Goal: Find contact information: Find contact information

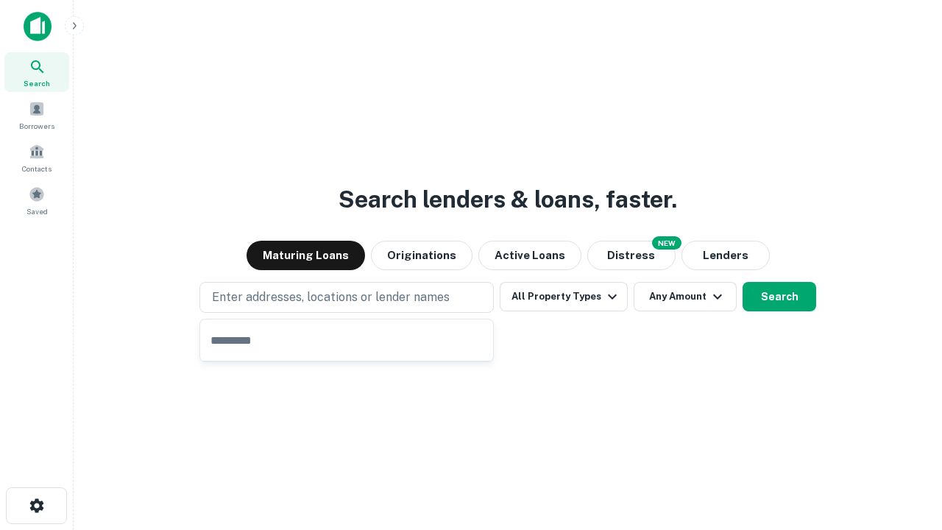
type input "**********"
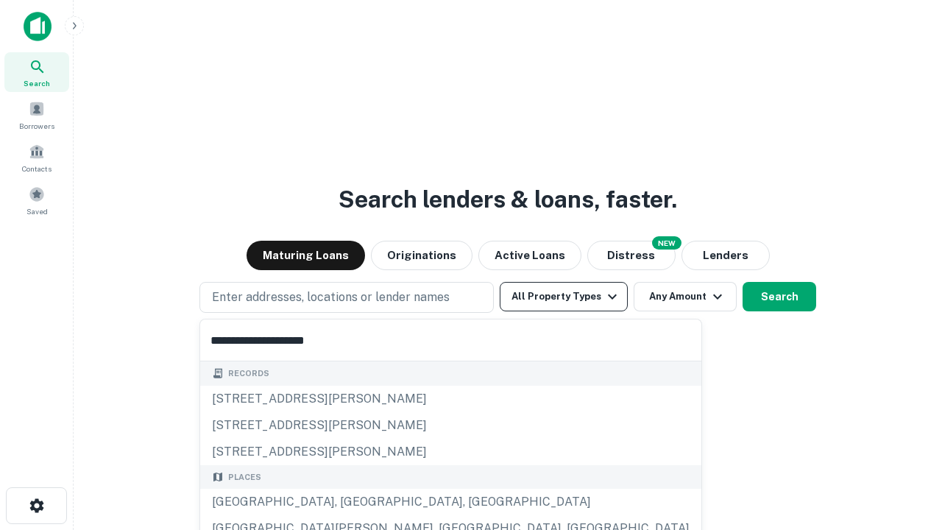
click at [564, 297] on button "All Property Types" at bounding box center [564, 296] width 128 height 29
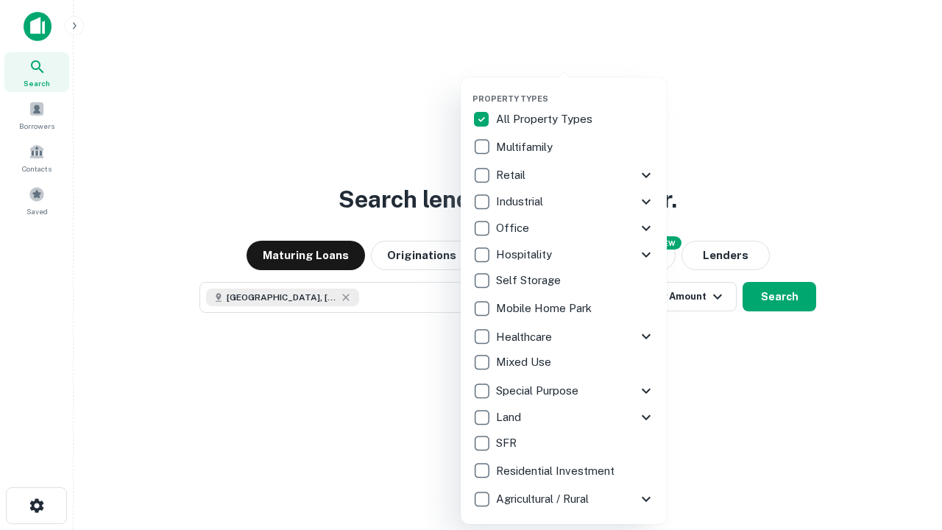
click at [575, 89] on button "button" at bounding box center [575, 89] width 206 height 1
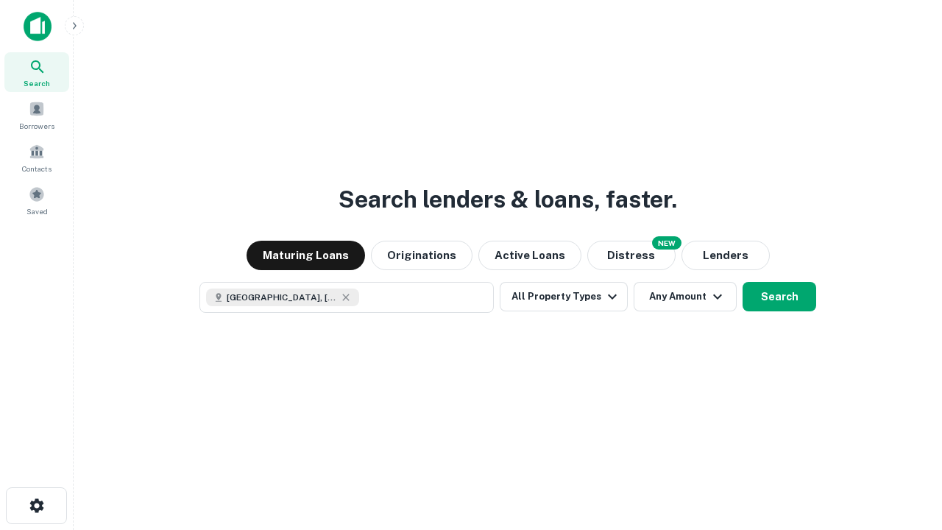
scroll to position [24, 0]
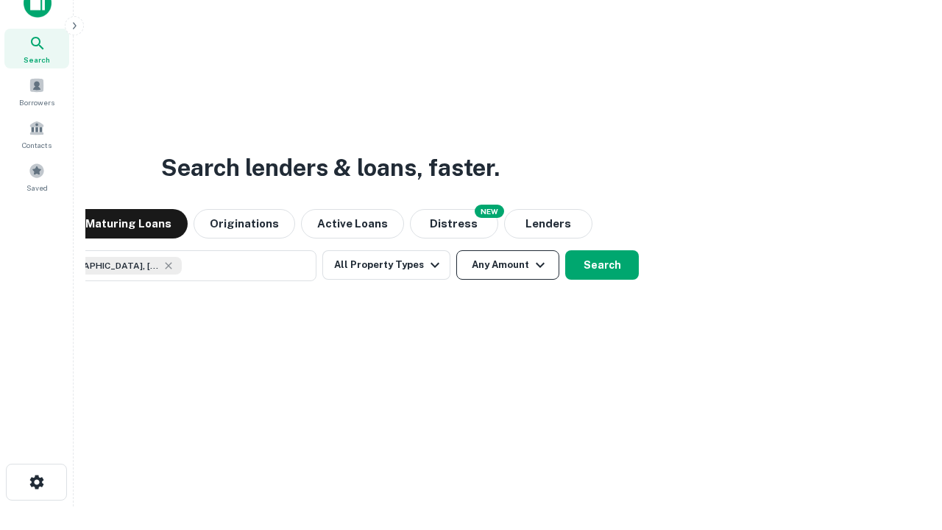
click at [456, 250] on button "Any Amount" at bounding box center [507, 264] width 103 height 29
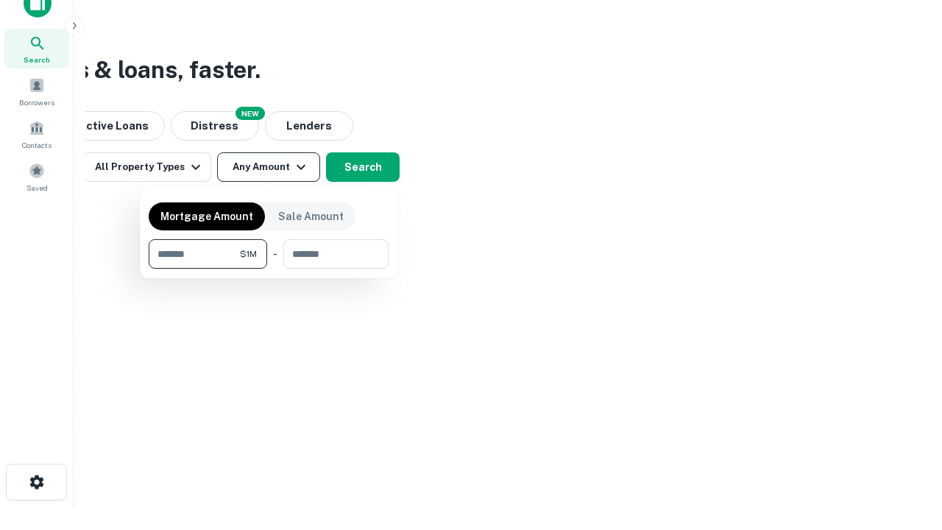
type input "*******"
click at [269, 269] on button "button" at bounding box center [269, 269] width 240 height 1
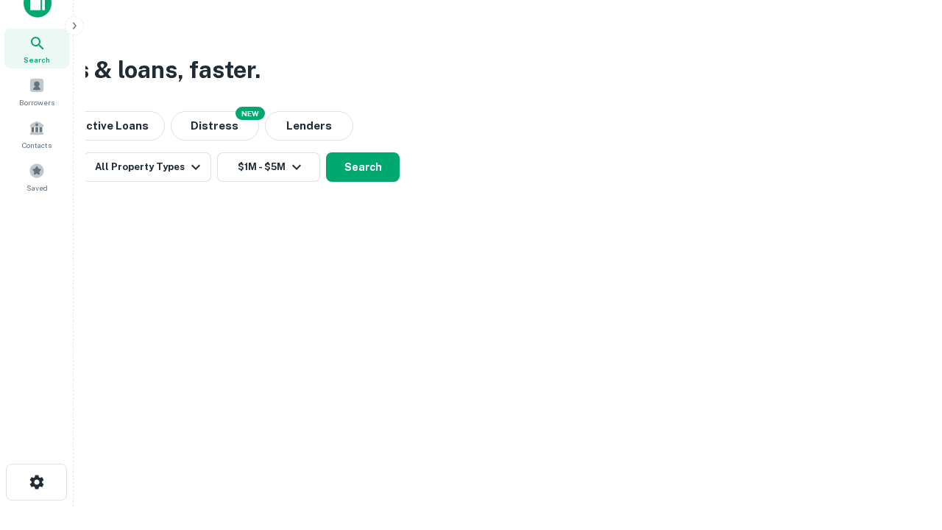
scroll to position [8, 272]
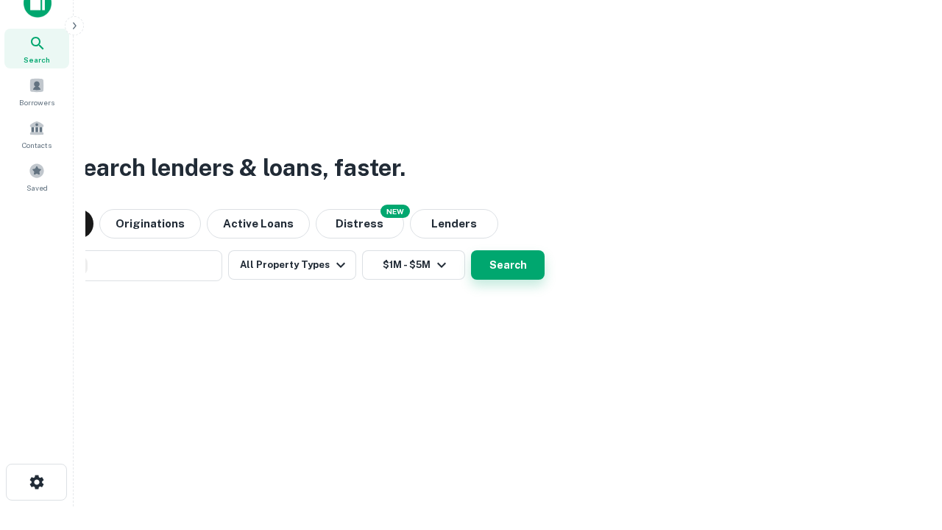
click at [471, 250] on button "Search" at bounding box center [508, 264] width 74 height 29
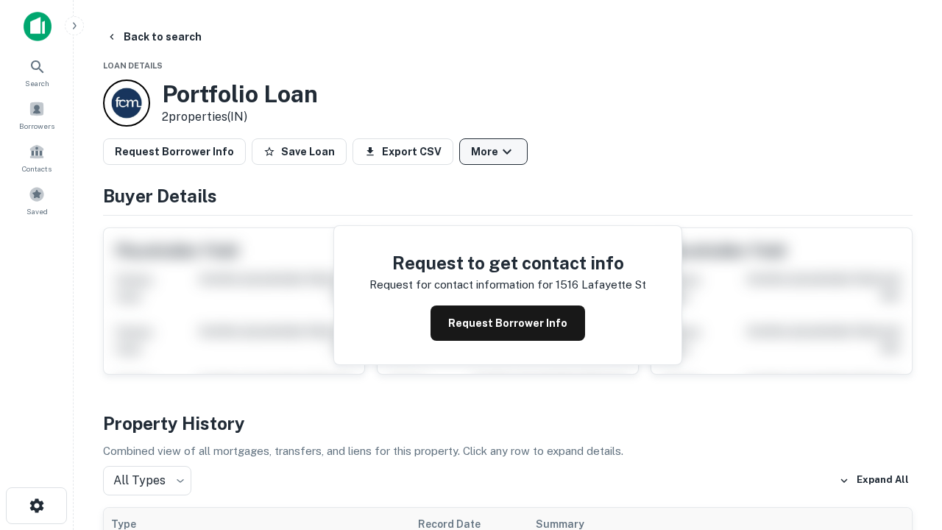
click at [493, 152] on button "More" at bounding box center [493, 151] width 68 height 26
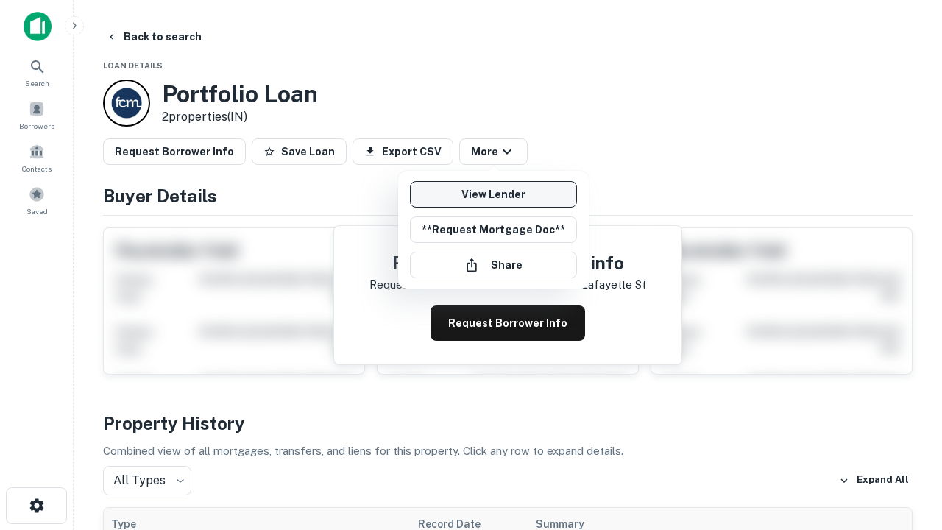
click at [493, 194] on link "View Lender" at bounding box center [493, 194] width 167 height 26
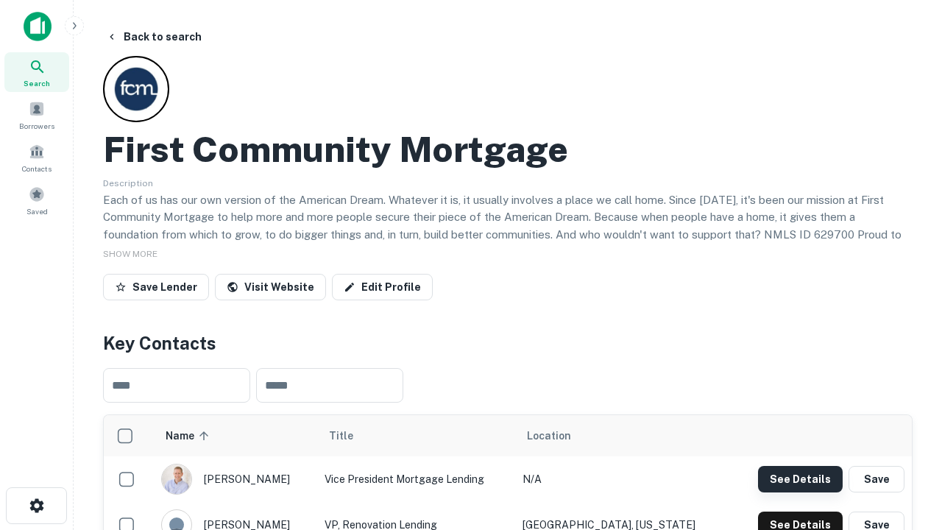
click at [800, 478] on button "See Details" at bounding box center [800, 479] width 85 height 26
click at [36, 506] on icon "button" at bounding box center [37, 506] width 18 height 18
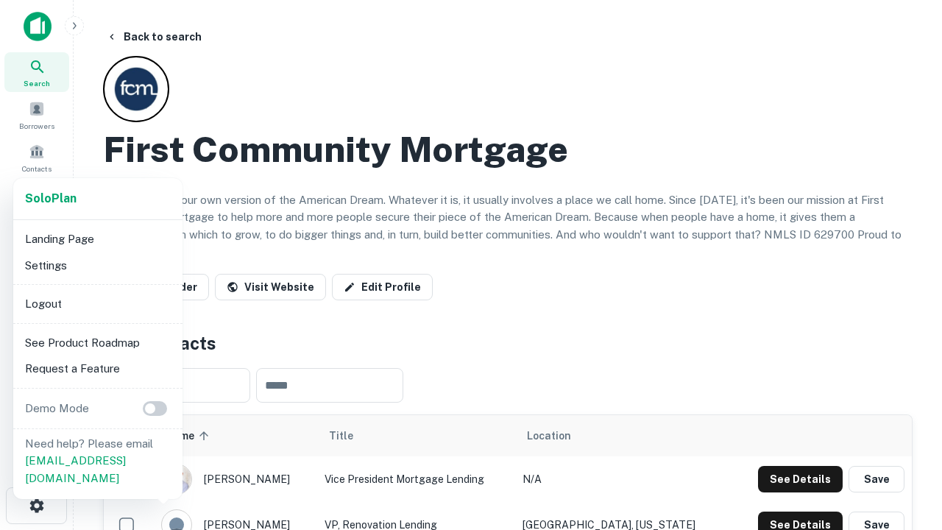
click at [97, 303] on li "Logout" at bounding box center [97, 304] width 157 height 26
